Goal: Information Seeking & Learning: Learn about a topic

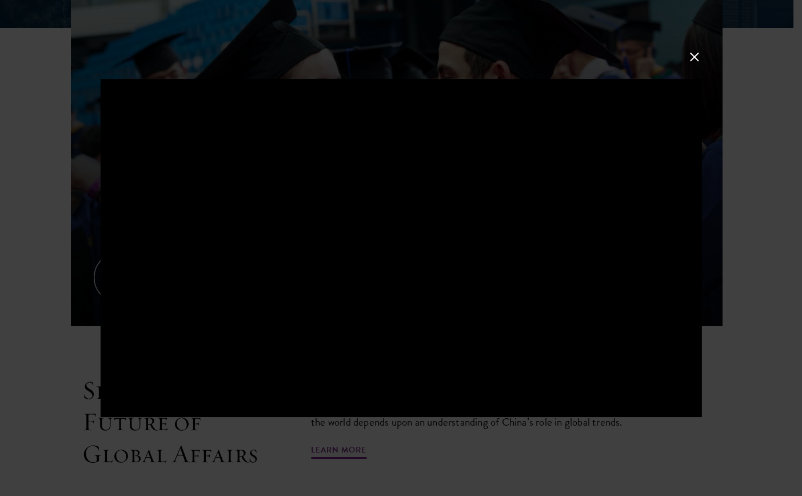
click at [773, 304] on div at bounding box center [401, 248] width 802 height 496
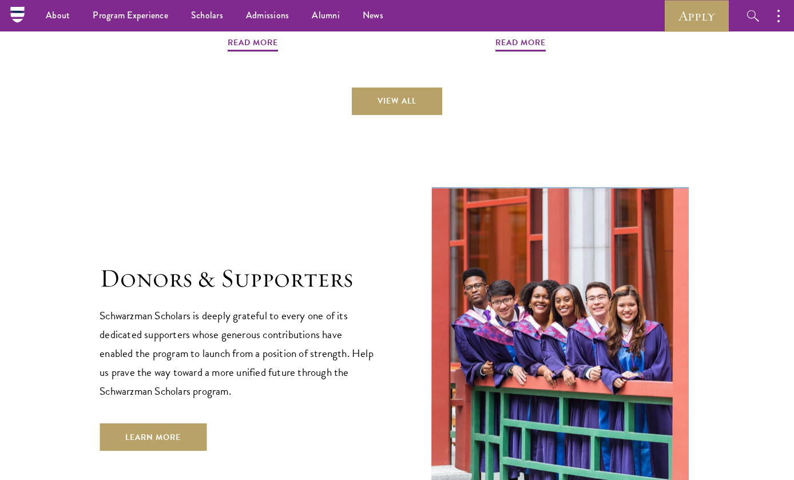
scroll to position [3314, 0]
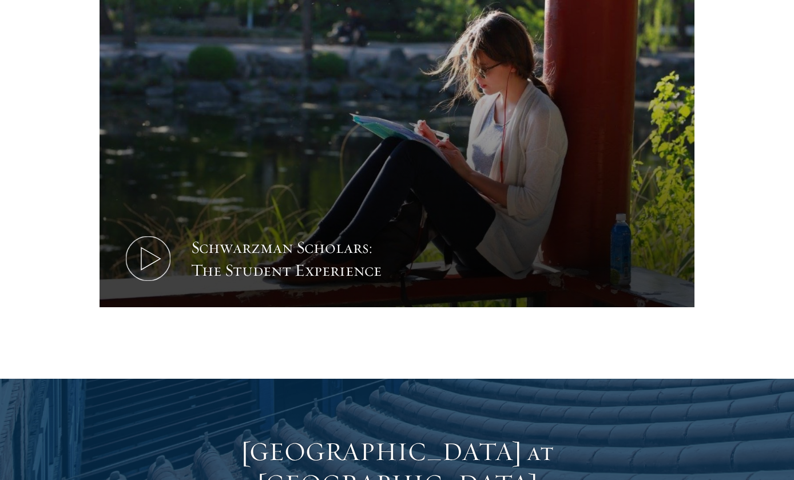
scroll to position [697, 0]
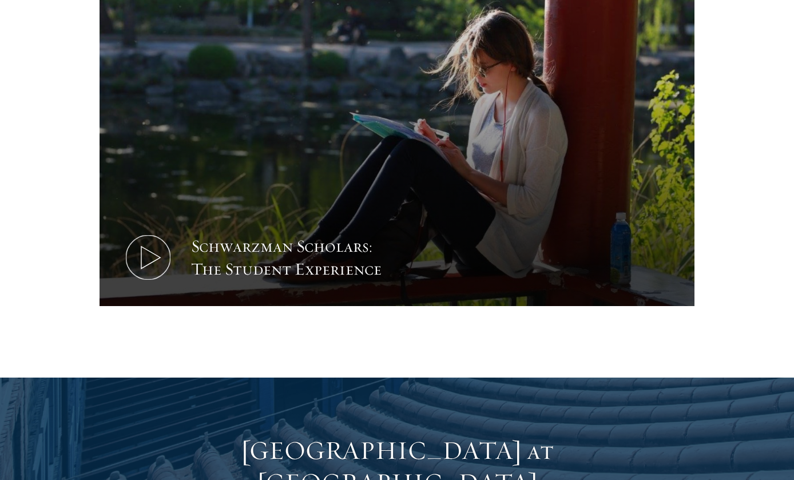
click at [216, 235] on div "Schwarzman Scholars: The Student Experience" at bounding box center [297, 258] width 212 height 46
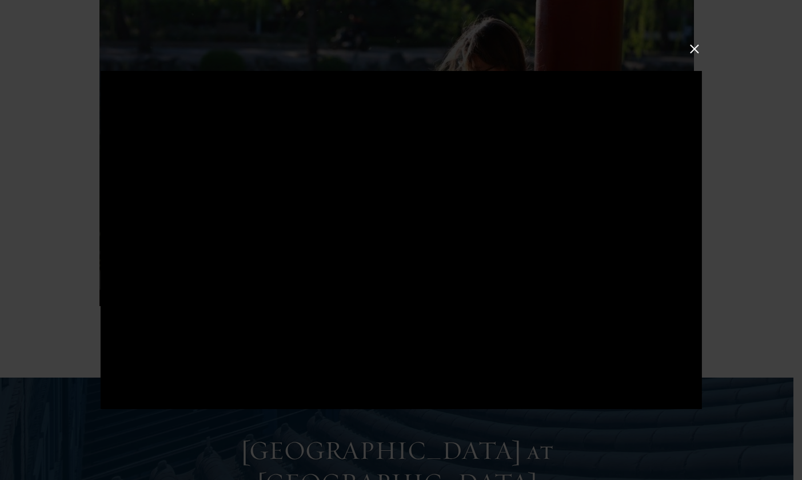
click at [426, 257] on div at bounding box center [400, 240] width 601 height 338
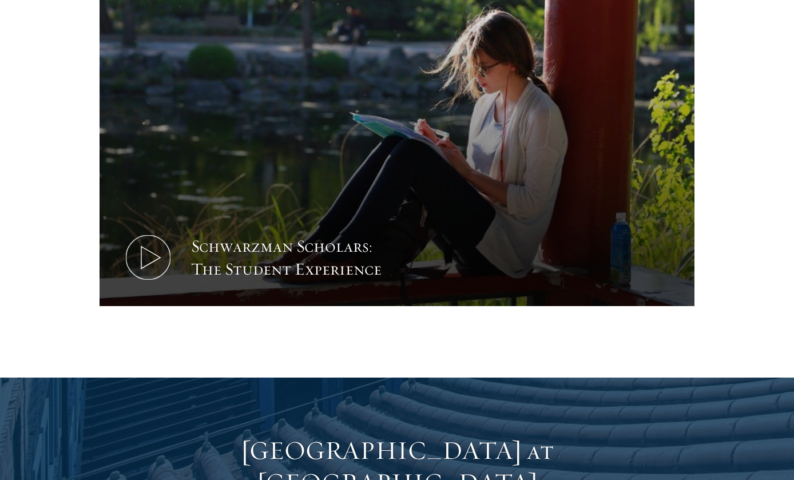
click at [208, 245] on div "Schwarzman Scholars: The Student Experience" at bounding box center [297, 258] width 212 height 46
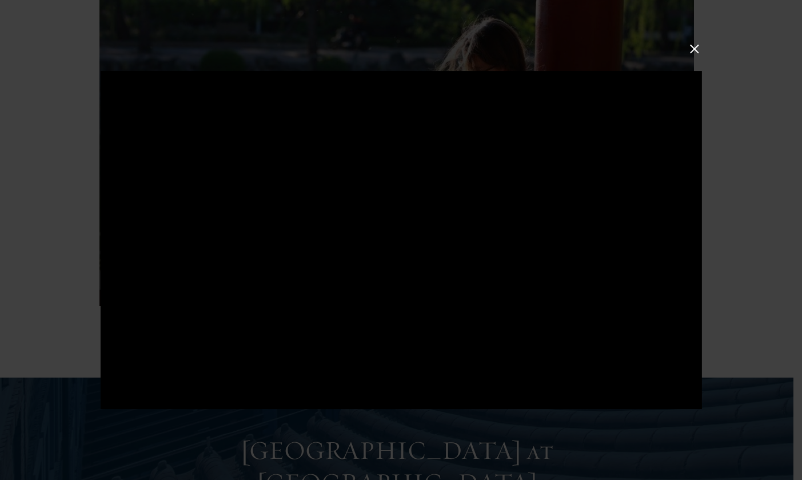
click at [693, 46] on button at bounding box center [694, 48] width 15 height 15
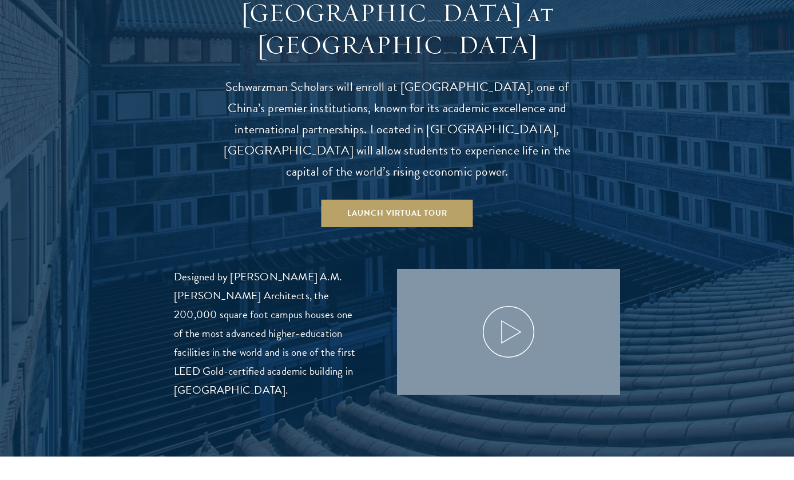
scroll to position [1171, 0]
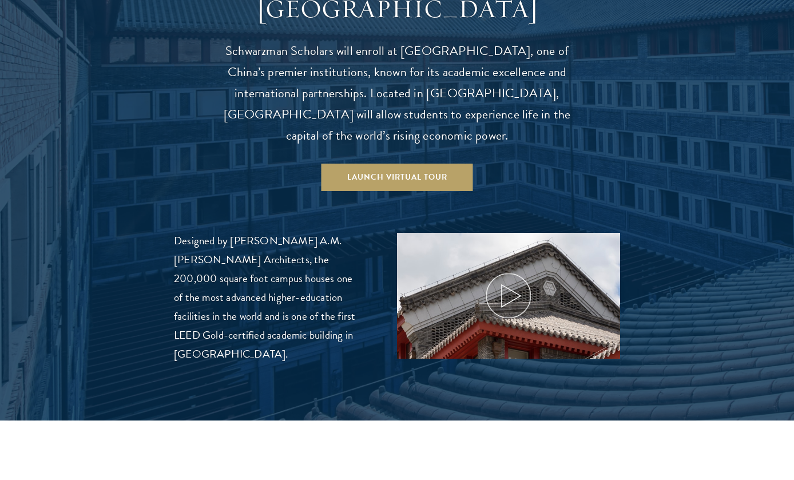
click at [449, 272] on img at bounding box center [508, 344] width 237 height 237
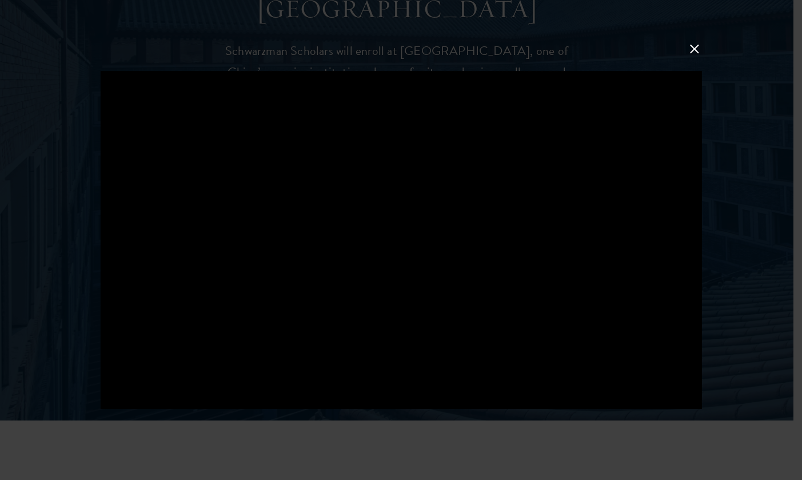
click at [751, 377] on div at bounding box center [401, 240] width 802 height 480
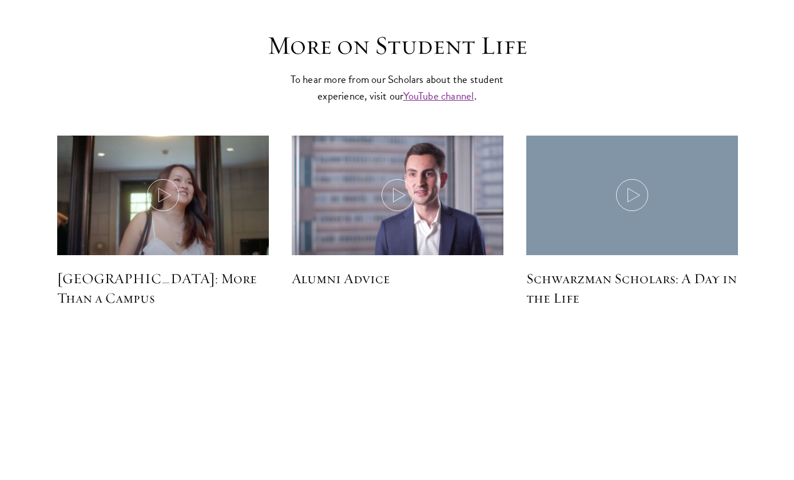
scroll to position [3334, 0]
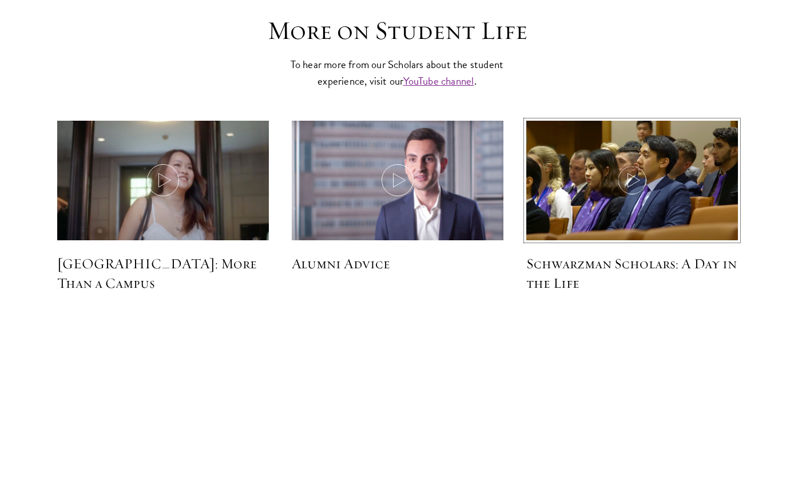
click at [629, 164] on icon at bounding box center [632, 180] width 32 height 32
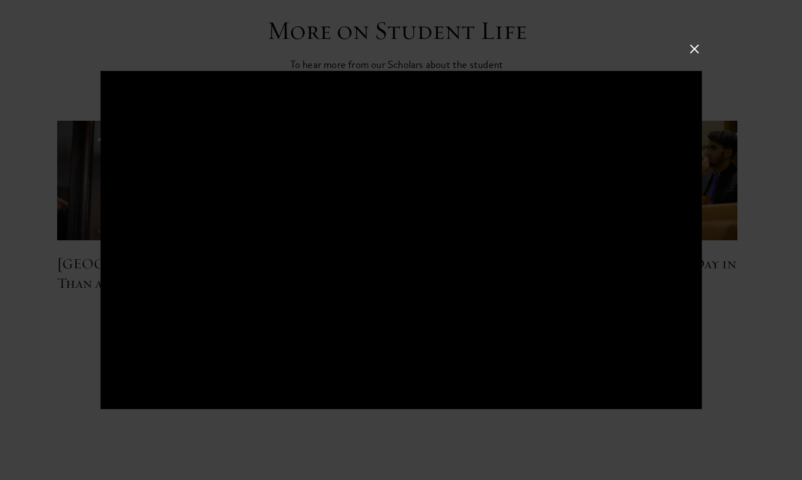
click at [459, 425] on div at bounding box center [401, 240] width 802 height 480
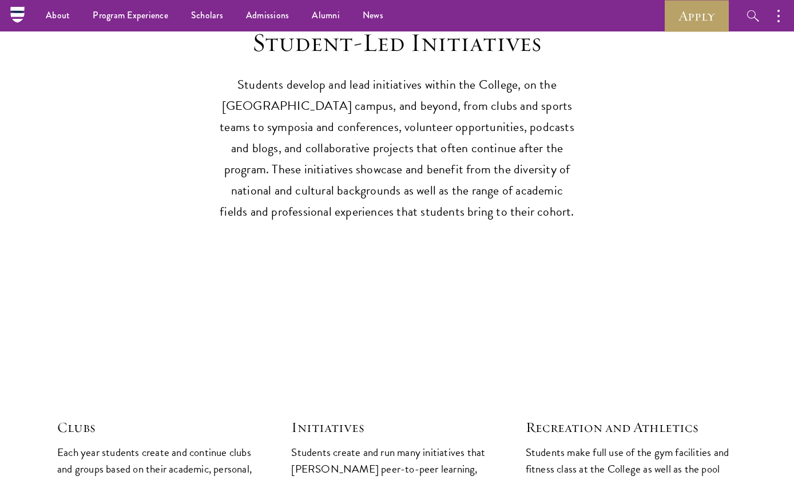
scroll to position [2402, 0]
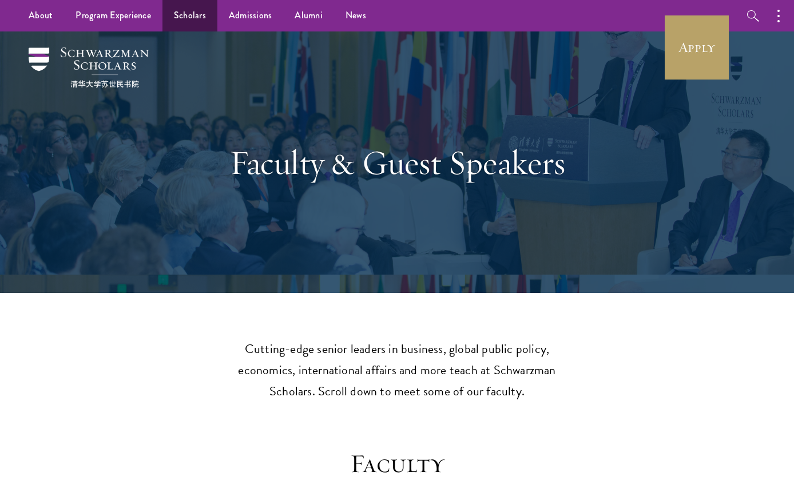
click at [192, 13] on link "Scholars" at bounding box center [189, 15] width 55 height 31
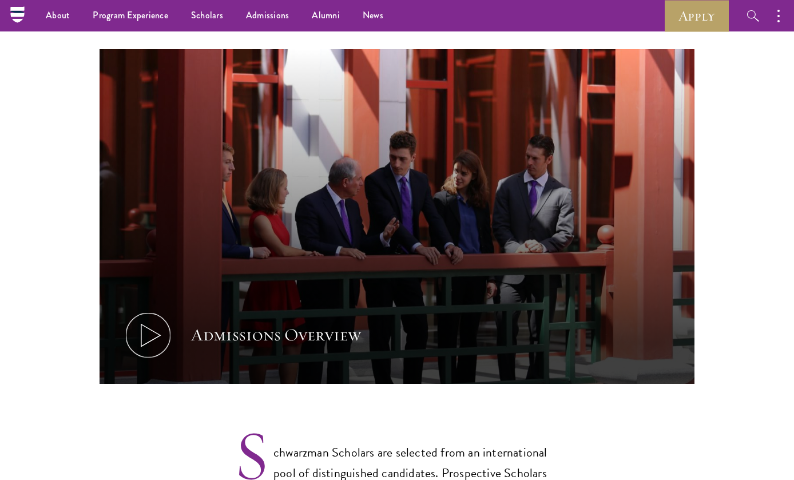
scroll to position [532, 0]
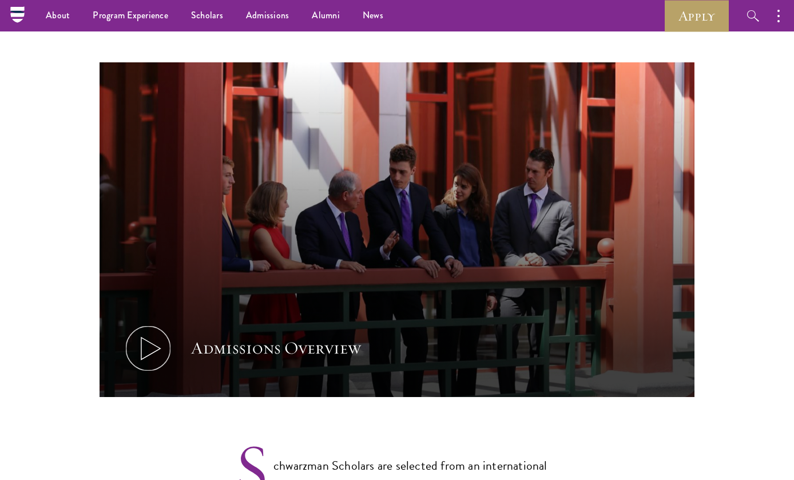
click at [246, 211] on button "Admissions Overview" at bounding box center [396, 229] width 595 height 334
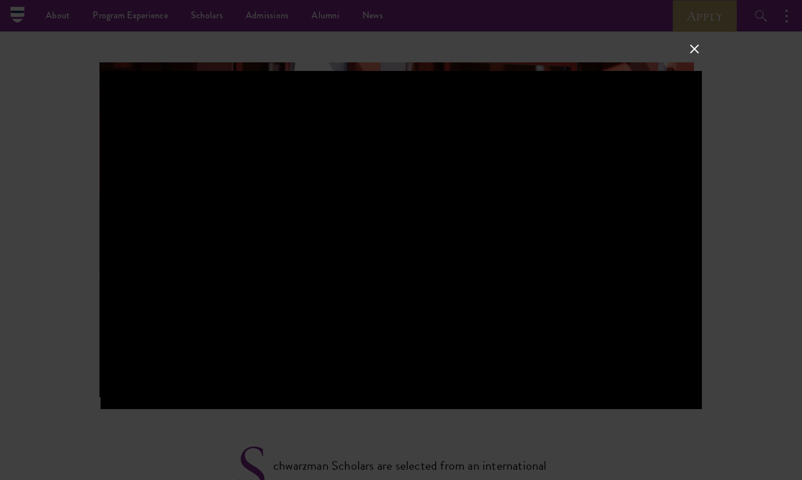
click at [727, 254] on div at bounding box center [401, 240] width 802 height 480
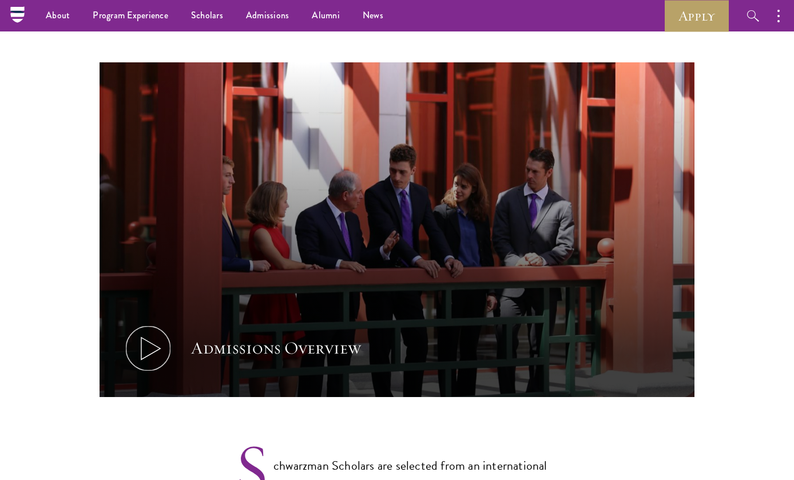
click at [321, 231] on button "Admissions Overview" at bounding box center [396, 229] width 595 height 334
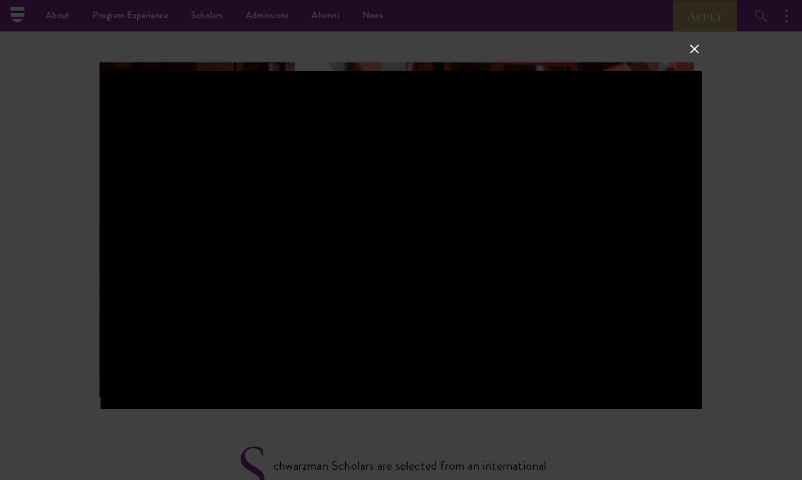
click at [473, 431] on div at bounding box center [401, 240] width 802 height 480
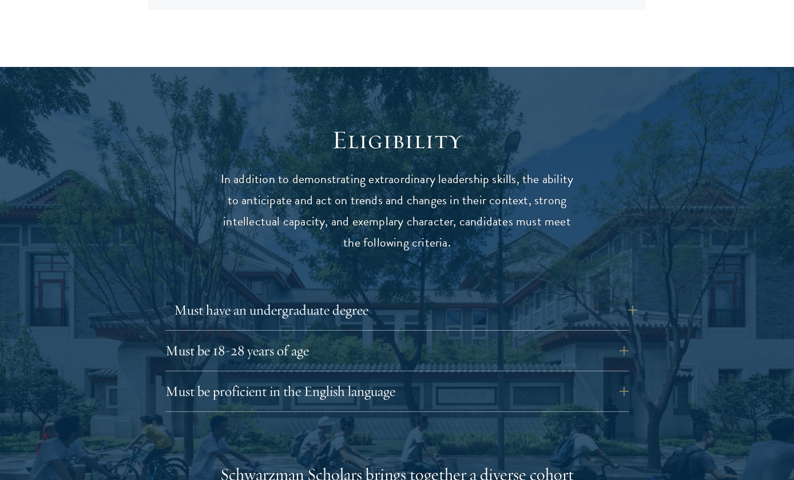
scroll to position [1394, 0]
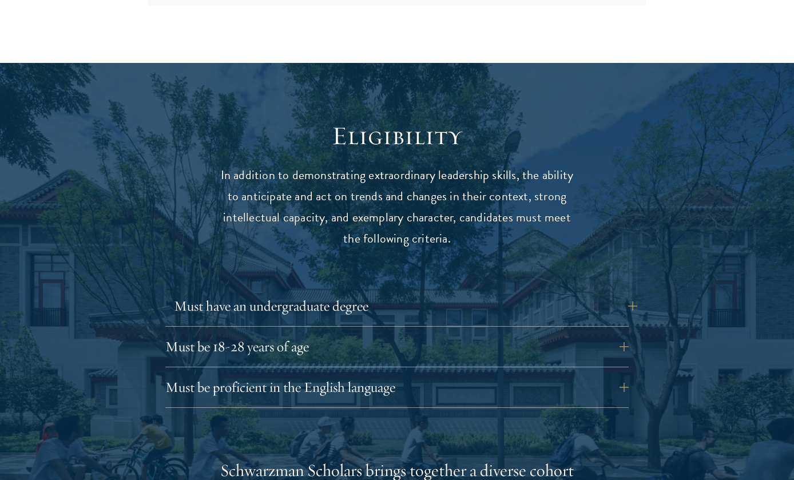
click at [237, 292] on button "Must have an undergraduate degree" at bounding box center [405, 305] width 463 height 27
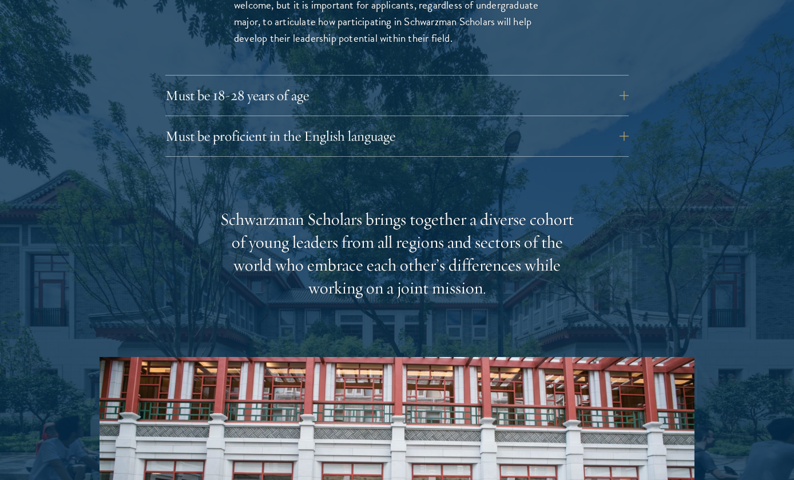
scroll to position [2043, 0]
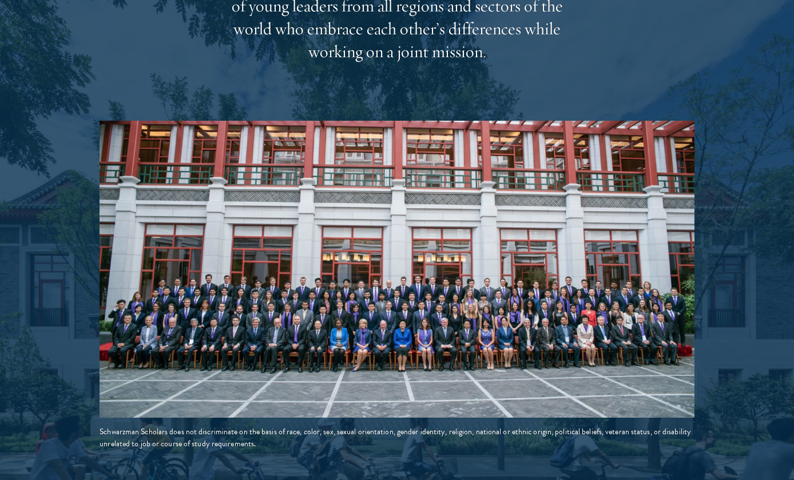
click at [213, 350] on img at bounding box center [396, 269] width 595 height 297
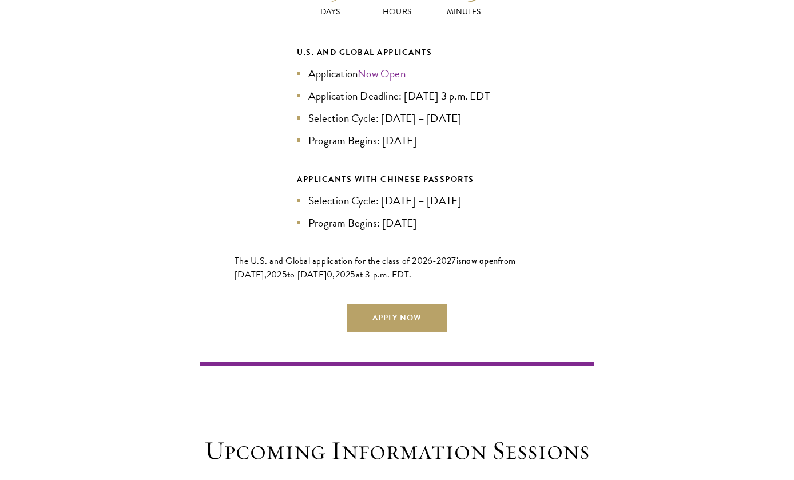
scroll to position [2740, 0]
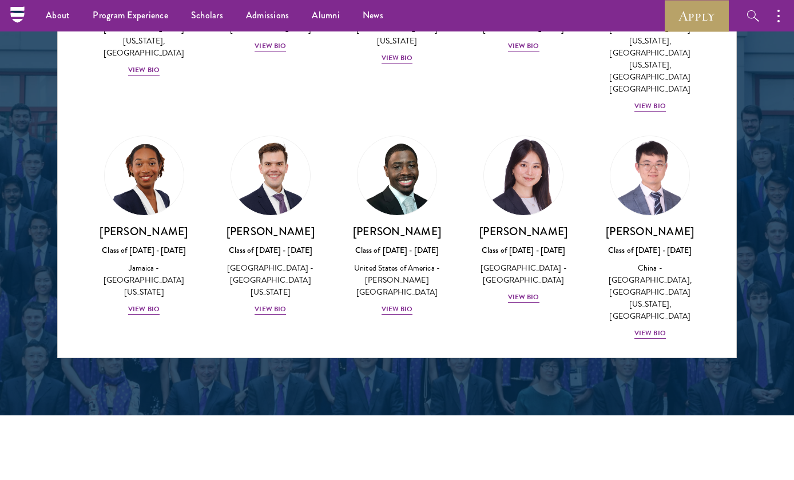
scroll to position [5637, 0]
